Goal: Task Accomplishment & Management: Use online tool/utility

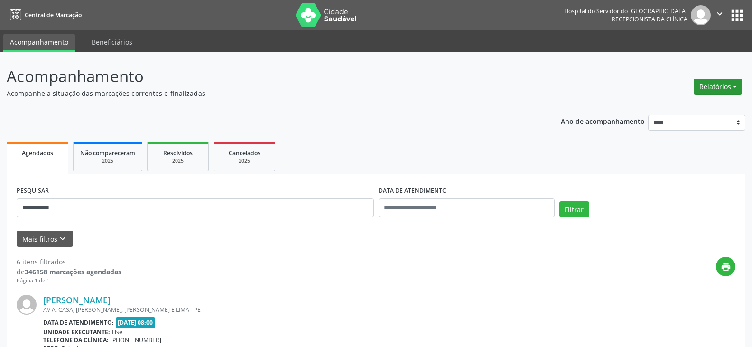
click at [705, 87] on button "Relatórios" at bounding box center [718, 87] width 48 height 16
click at [709, 109] on link "Agendamentos" at bounding box center [692, 107] width 102 height 13
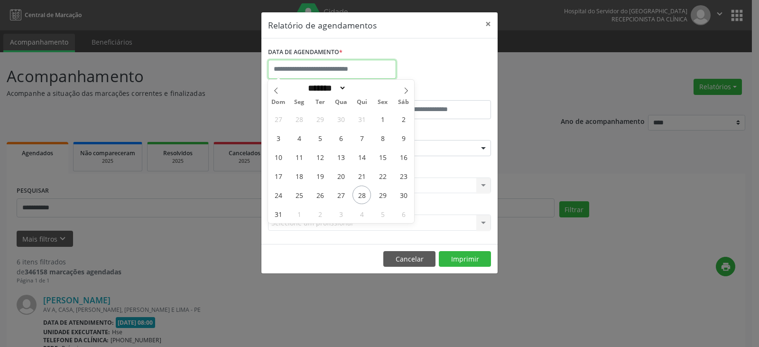
click at [380, 75] on input "text" at bounding box center [332, 69] width 128 height 19
click at [385, 191] on span "29" at bounding box center [383, 195] width 19 height 19
type input "**********"
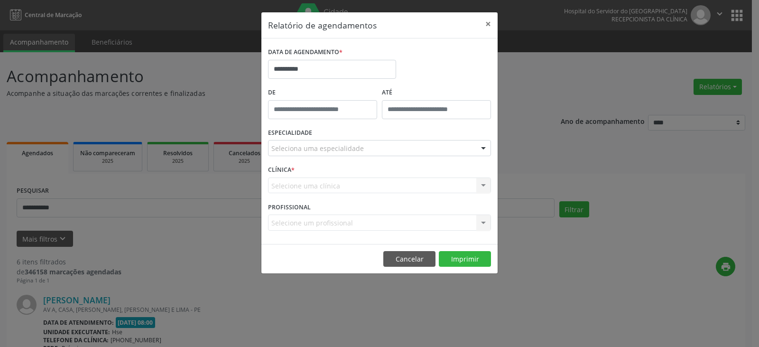
click at [356, 156] on div "ESPECIALIDADE Seleciona uma especialidade Todas as especialidades Alergologia A…" at bounding box center [380, 144] width 228 height 37
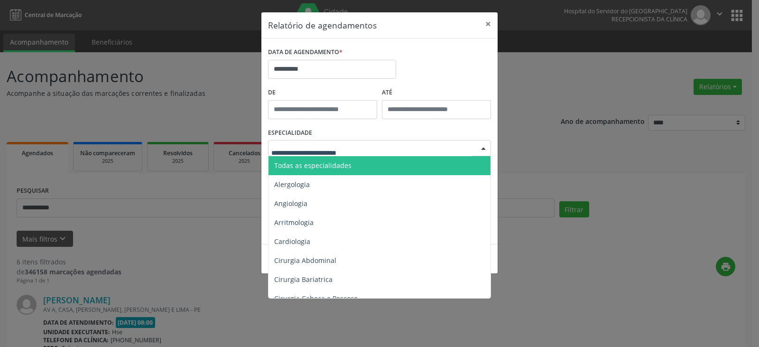
click at [366, 151] on div at bounding box center [379, 148] width 223 height 16
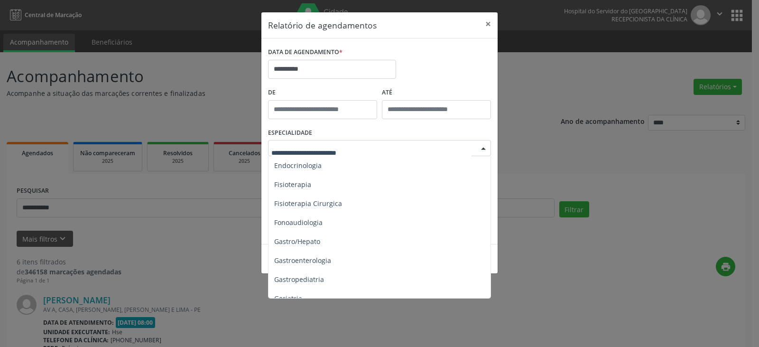
scroll to position [522, 0]
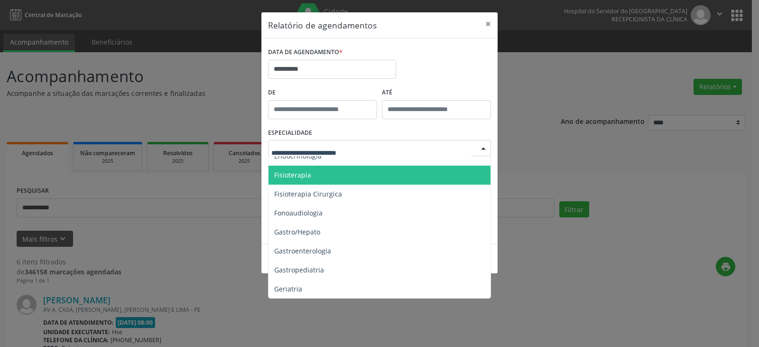
click at [383, 178] on span "Fisioterapia" at bounding box center [381, 175] width 224 height 19
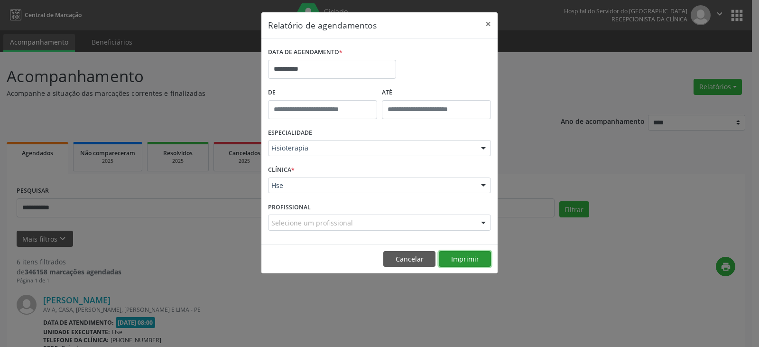
click at [461, 259] on button "Imprimir" at bounding box center [465, 259] width 52 height 16
click at [489, 23] on button "×" at bounding box center [488, 23] width 19 height 23
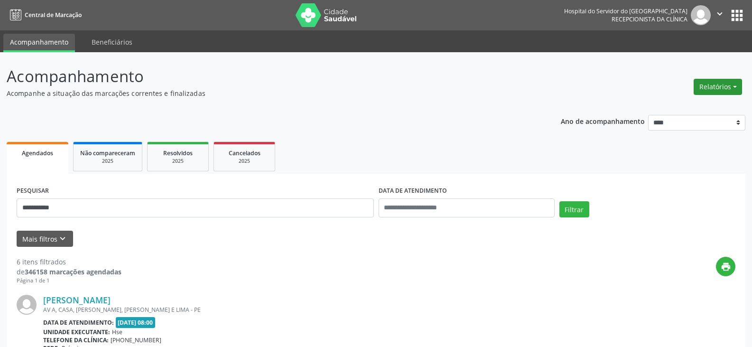
click at [725, 81] on button "Relatórios" at bounding box center [718, 87] width 48 height 16
click at [704, 103] on link "Agendamentos" at bounding box center [692, 107] width 102 height 13
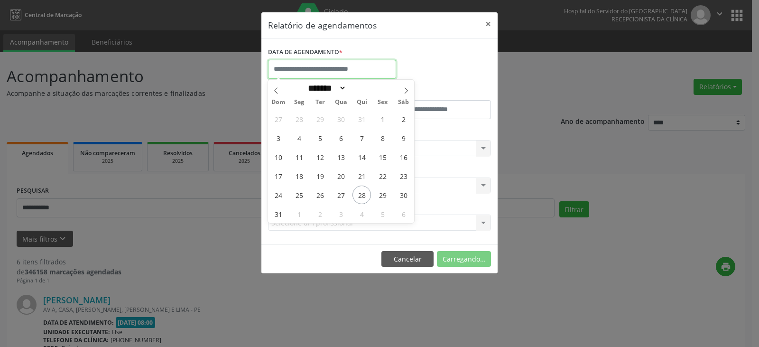
click at [343, 68] on input "text" at bounding box center [332, 69] width 128 height 19
click at [388, 194] on span "29" at bounding box center [383, 195] width 19 height 19
type input "**********"
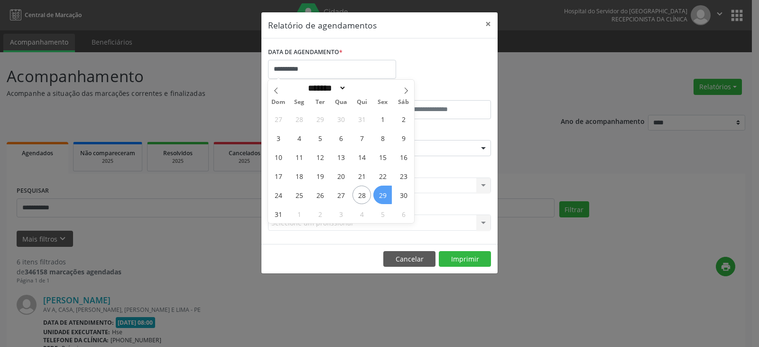
click at [388, 194] on span "29" at bounding box center [383, 195] width 19 height 19
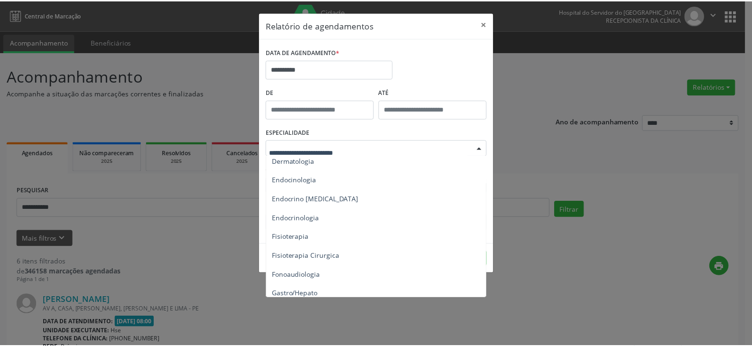
scroll to position [475, 0]
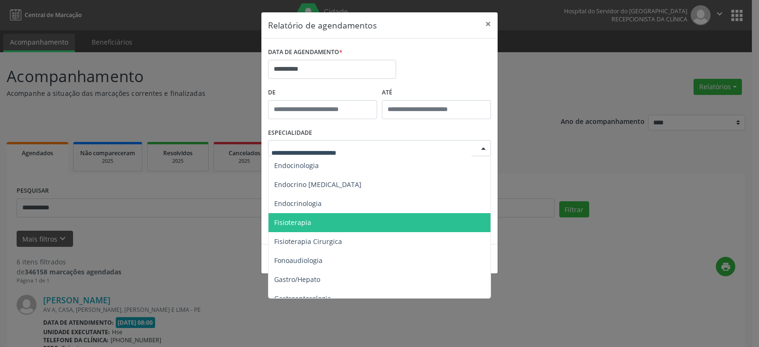
click at [340, 219] on span "Fisioterapia" at bounding box center [381, 222] width 224 height 19
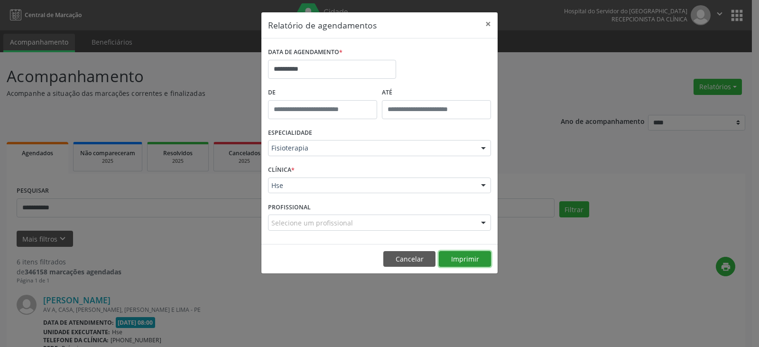
click at [465, 260] on button "Imprimir" at bounding box center [465, 259] width 52 height 16
click at [490, 22] on button "×" at bounding box center [488, 23] width 19 height 23
